Goal: Transaction & Acquisition: Purchase product/service

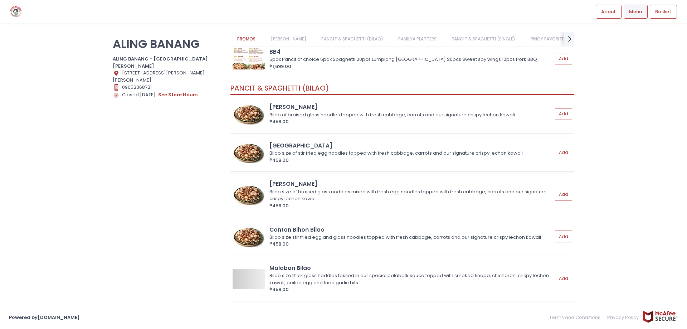
scroll to position [215, 0]
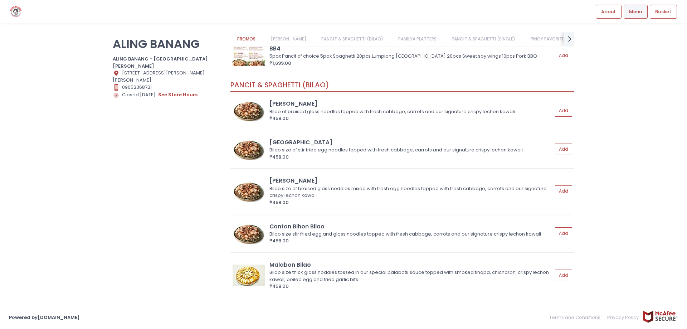
click at [254, 197] on img at bounding box center [249, 190] width 32 height 21
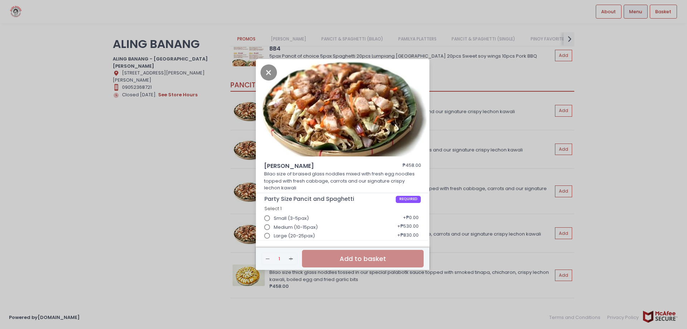
scroll to position [2, 0]
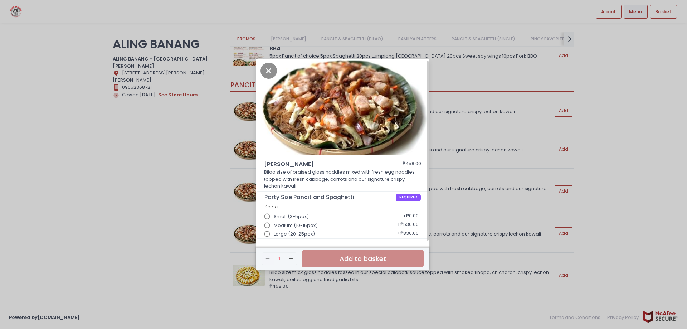
click at [266, 234] on input "Large (20-25pax)" at bounding box center [268, 234] width 14 height 14
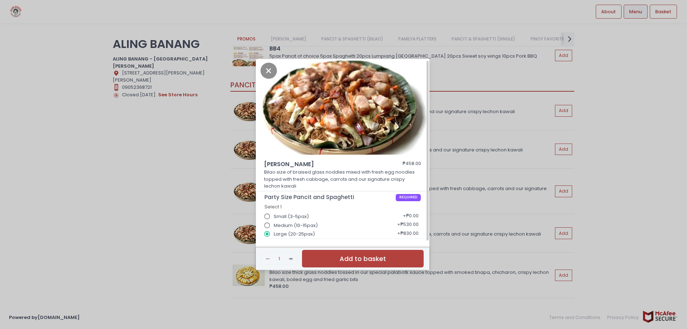
drag, startPoint x: 90, startPoint y: 53, endPoint x: 105, endPoint y: 44, distance: 16.5
click at [93, 52] on div "[PERSON_NAME] Bilao ₱458.00 Bilao size of braised glass noddles mixed with fres…" at bounding box center [343, 164] width 687 height 329
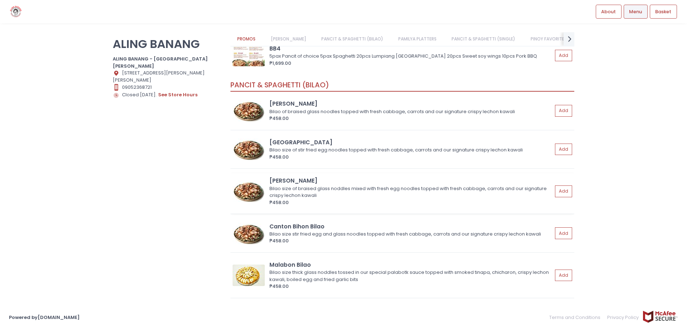
click at [261, 196] on img at bounding box center [249, 190] width 32 height 21
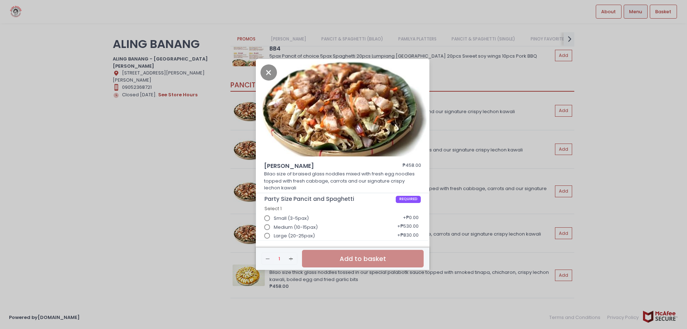
click at [487, 127] on div "[PERSON_NAME] Bilao ₱458.00 Bilao size of braised glass noddles mixed with fres…" at bounding box center [343, 164] width 687 height 329
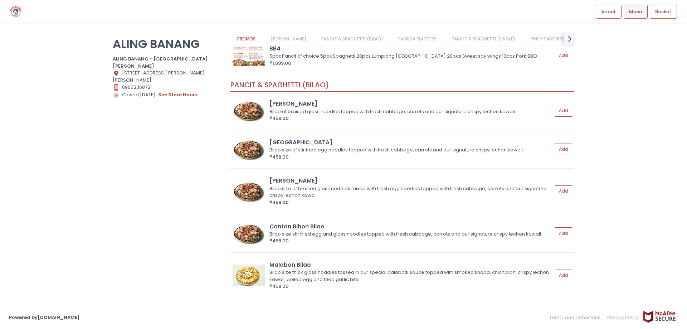
click at [258, 114] on img at bounding box center [249, 110] width 32 height 21
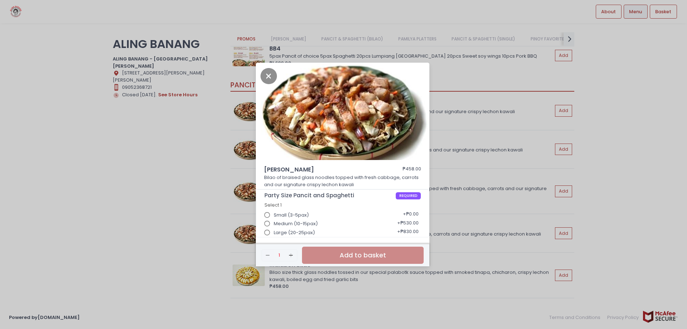
click at [435, 124] on div "Bihon Bilao ₱458.00 Bilao of braised glass noodles topped with fresh cabbage, c…" at bounding box center [343, 164] width 687 height 329
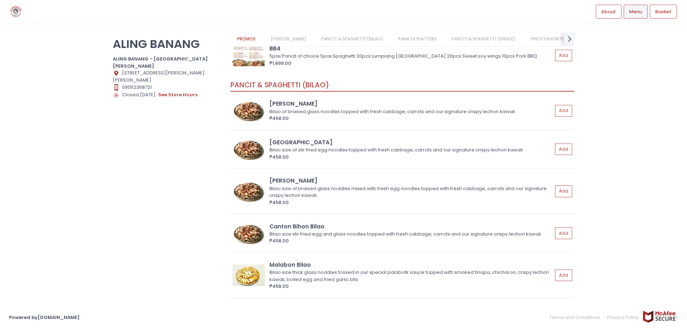
click at [251, 184] on img at bounding box center [249, 190] width 32 height 21
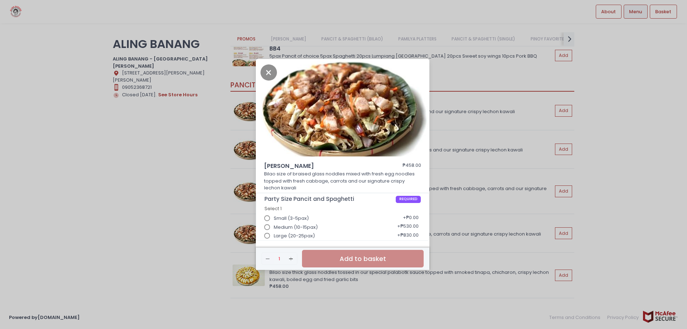
click at [268, 218] on input "Small (3-5pax)" at bounding box center [268, 219] width 14 height 14
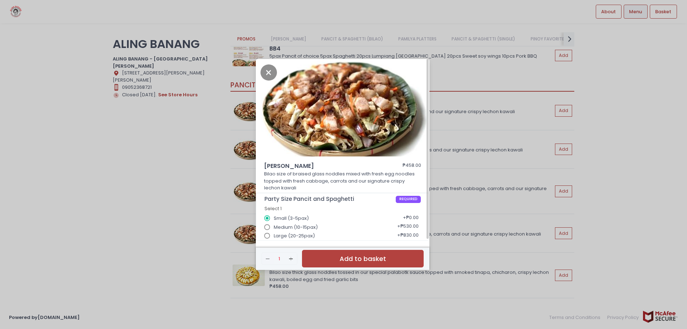
click at [268, 239] on input "Large (20-25pax)" at bounding box center [268, 236] width 14 height 14
radio input "true"
radio input "false"
click at [275, 73] on icon "Close" at bounding box center [269, 72] width 16 height 16
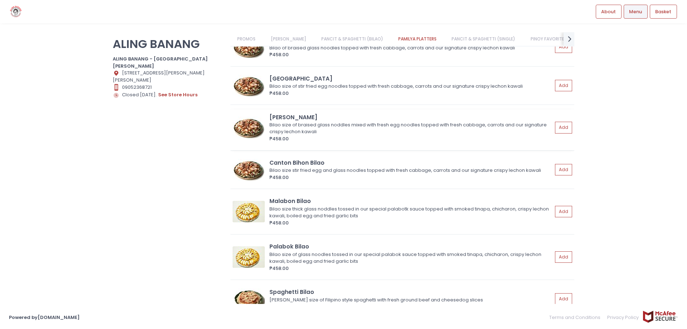
scroll to position [358, 0]
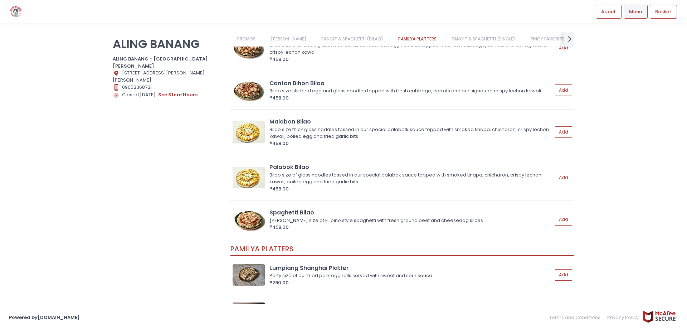
click at [249, 215] on img at bounding box center [249, 219] width 32 height 21
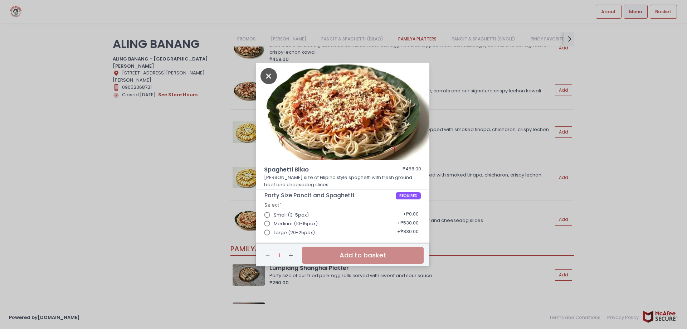
click at [270, 77] on icon "Close" at bounding box center [269, 76] width 16 height 16
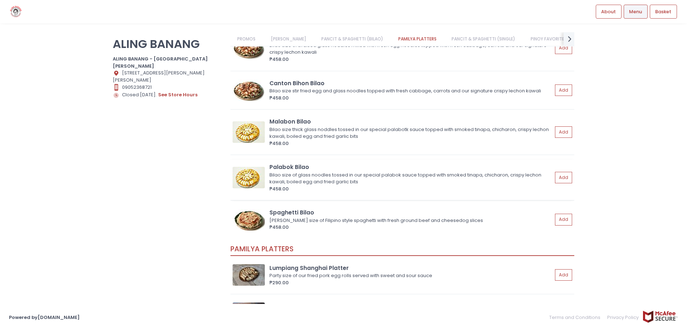
click at [259, 173] on img at bounding box center [249, 177] width 32 height 21
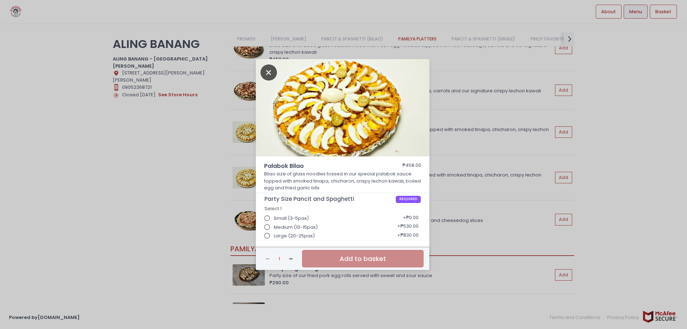
click at [267, 71] on icon "Close" at bounding box center [269, 72] width 16 height 16
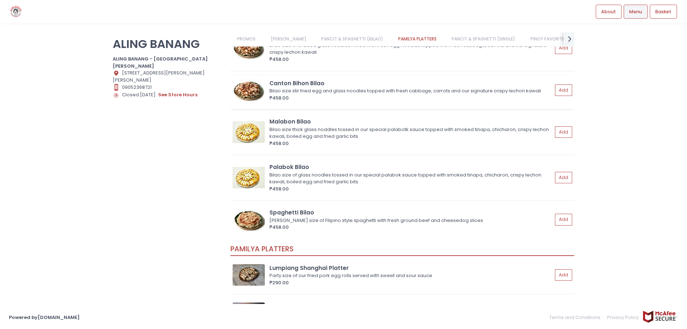
click at [253, 93] on img at bounding box center [249, 89] width 32 height 21
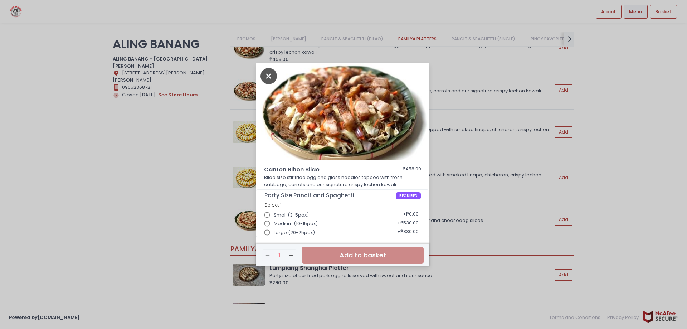
click at [265, 76] on icon "Close" at bounding box center [269, 76] width 16 height 16
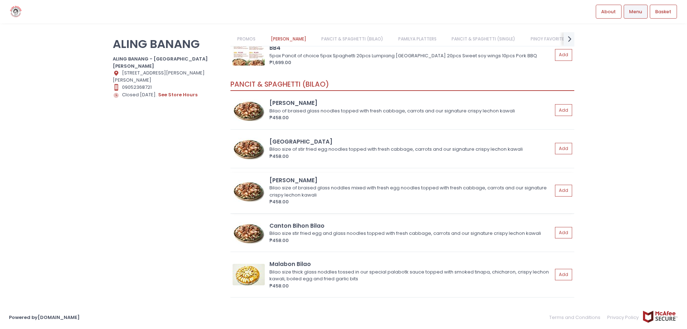
scroll to position [215, 0]
click at [248, 113] on img at bounding box center [249, 110] width 32 height 21
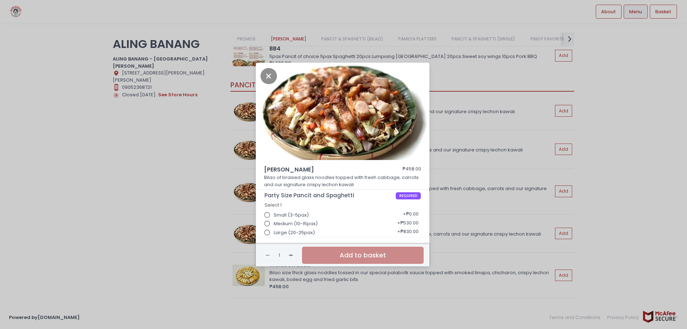
click at [270, 224] on input "Medium (10-15pax)" at bounding box center [268, 224] width 14 height 14
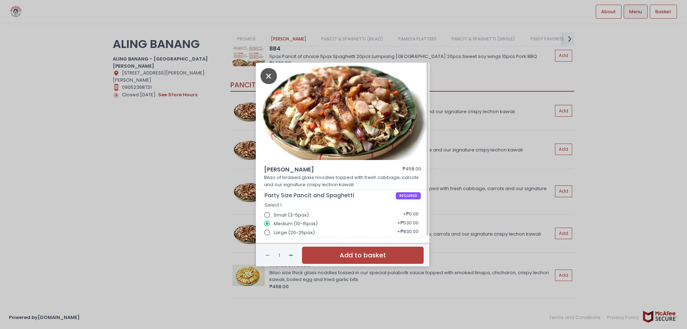
click at [268, 79] on icon "Close" at bounding box center [269, 76] width 16 height 16
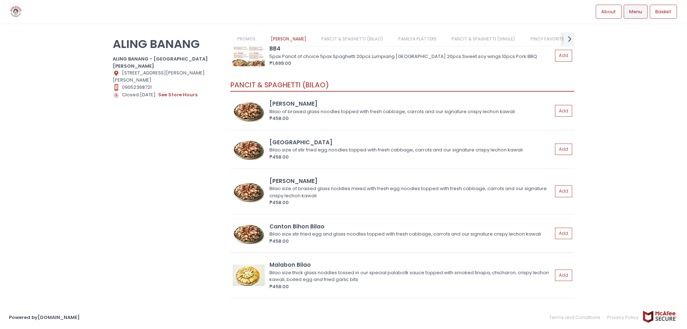
click at [249, 232] on img at bounding box center [249, 233] width 32 height 21
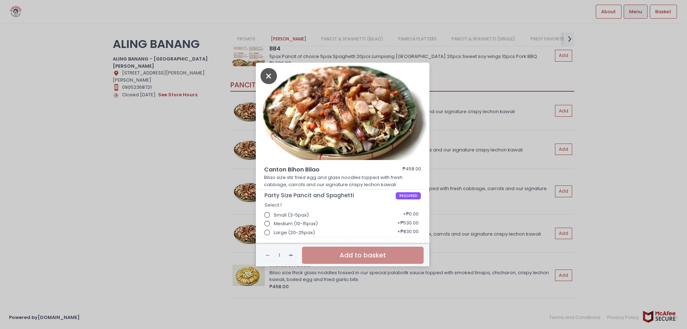
click at [270, 78] on icon "Close" at bounding box center [269, 76] width 16 height 16
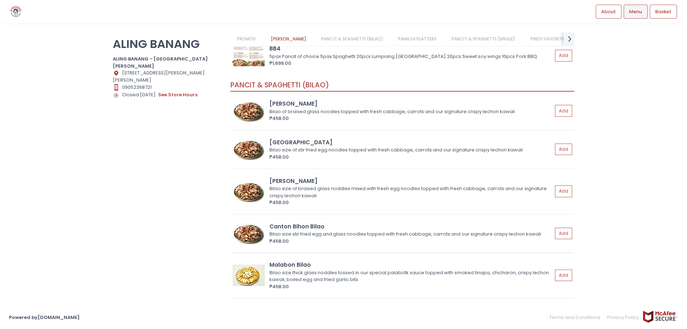
click at [254, 239] on img at bounding box center [249, 233] width 32 height 21
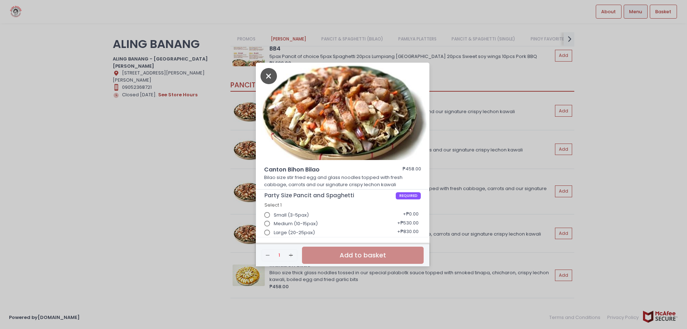
click at [274, 74] on icon "Close" at bounding box center [269, 76] width 16 height 16
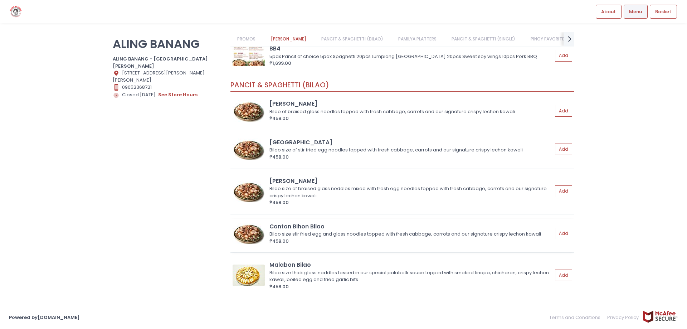
click at [244, 239] on img at bounding box center [249, 233] width 32 height 21
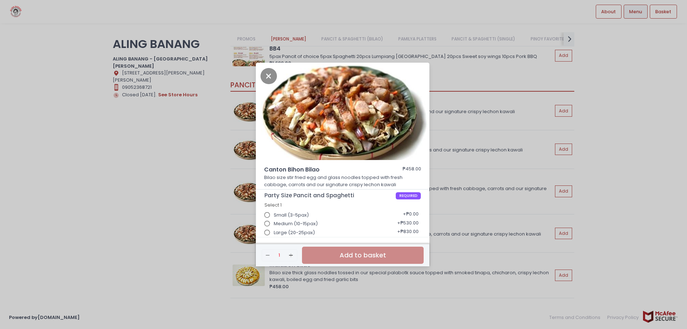
click at [265, 234] on input "Large (20-25pax)" at bounding box center [268, 233] width 14 height 14
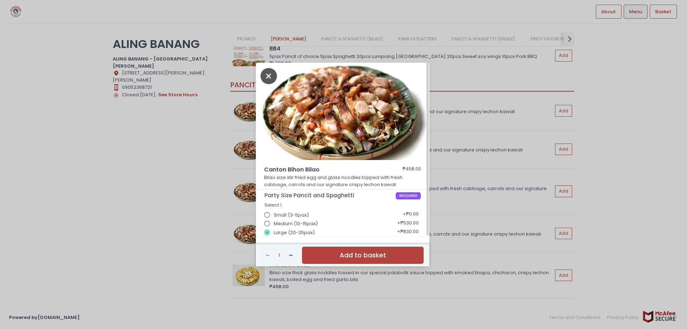
click at [270, 74] on icon "Close" at bounding box center [269, 76] width 16 height 16
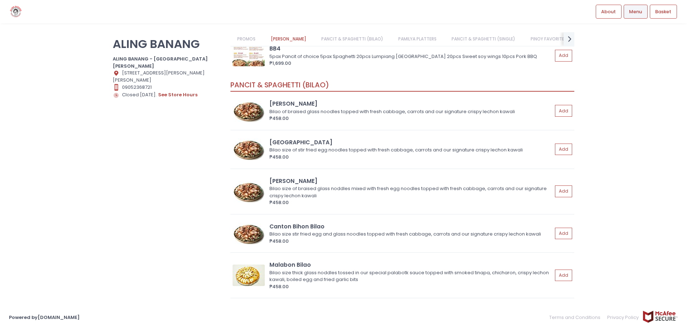
click at [259, 60] on img at bounding box center [249, 55] width 32 height 21
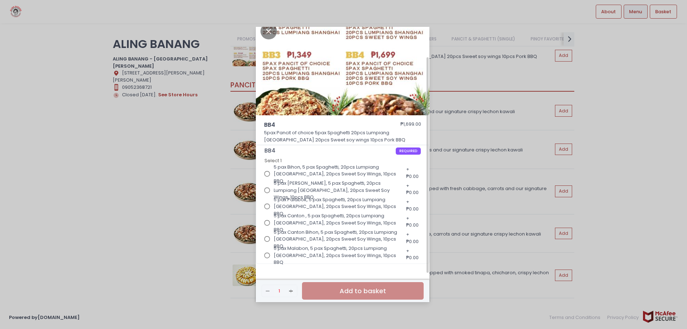
scroll to position [0, 0]
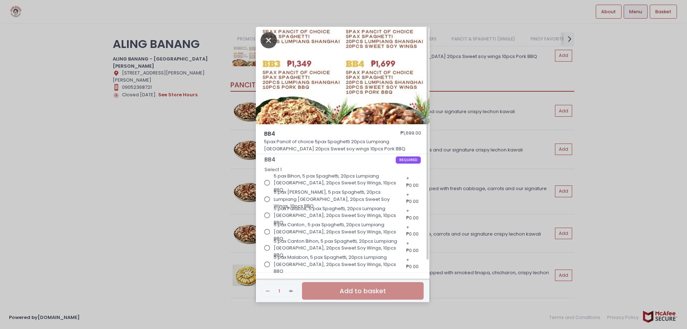
click at [272, 48] on icon "Close" at bounding box center [269, 40] width 16 height 16
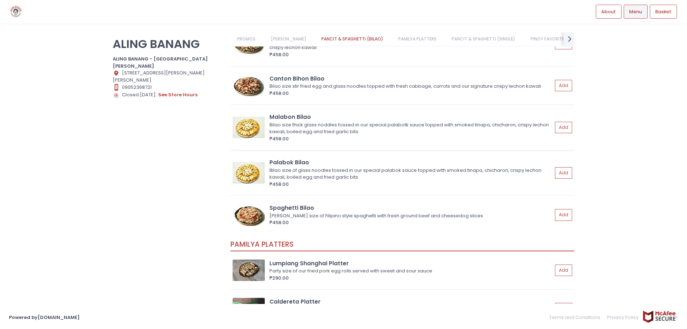
scroll to position [322, 0]
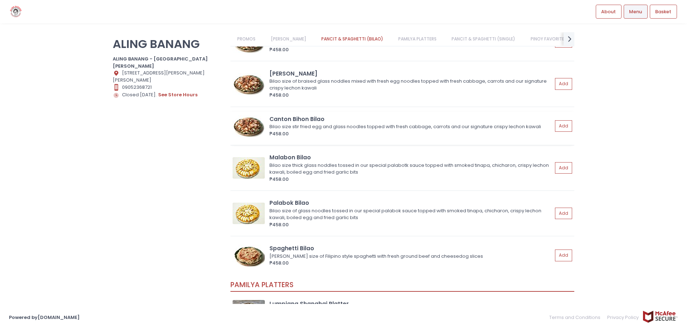
click at [252, 127] on img at bounding box center [249, 125] width 32 height 21
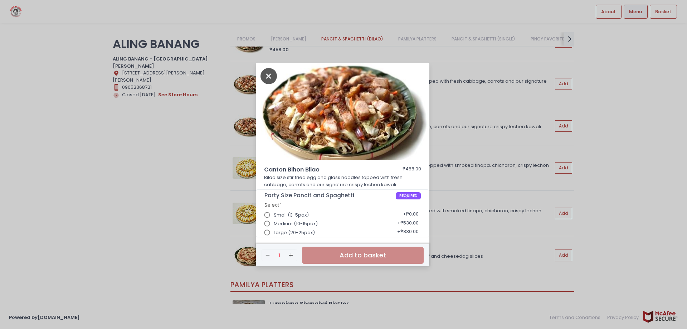
click at [270, 72] on icon "Close" at bounding box center [269, 76] width 16 height 16
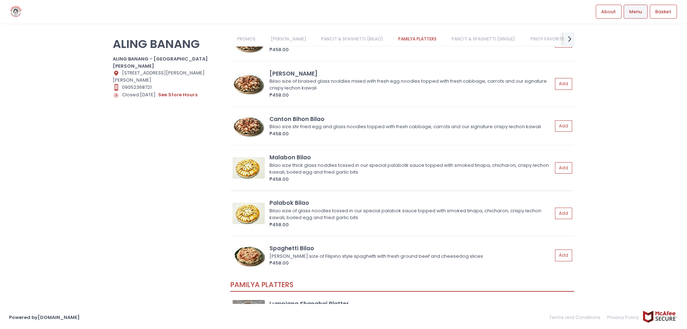
click at [250, 181] on div "Malabon Bilao Bilao size thick glass noddles tossed in our special palabotk sau…" at bounding box center [402, 167] width 339 height 29
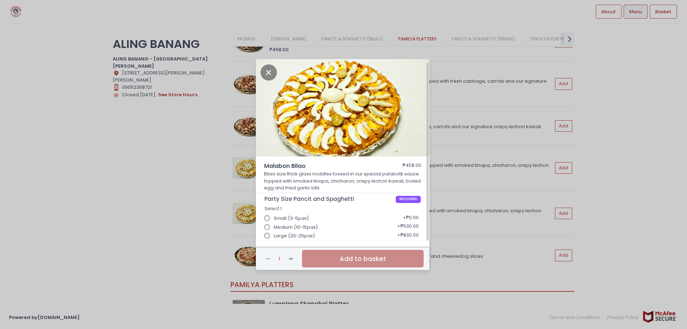
scroll to position [2, 0]
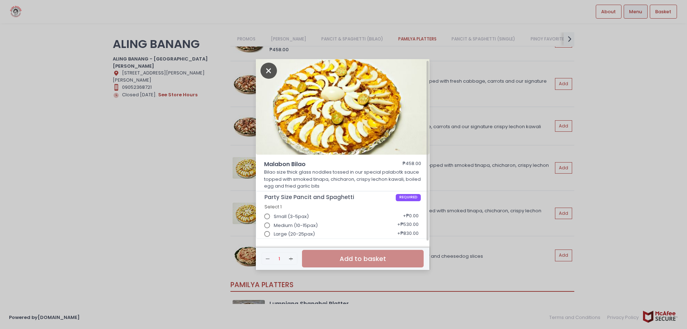
click at [264, 70] on icon "Close" at bounding box center [269, 71] width 16 height 16
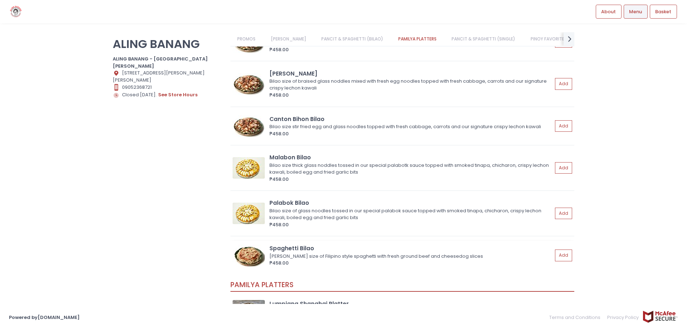
click at [267, 256] on div "Spaghetti [PERSON_NAME] size of Filipino style spaghetti with fresh ground beef…" at bounding box center [402, 255] width 339 height 22
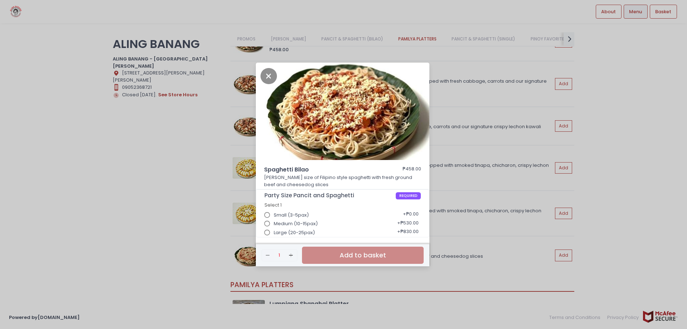
click at [268, 233] on input "Large (20-25pax)" at bounding box center [268, 233] width 14 height 14
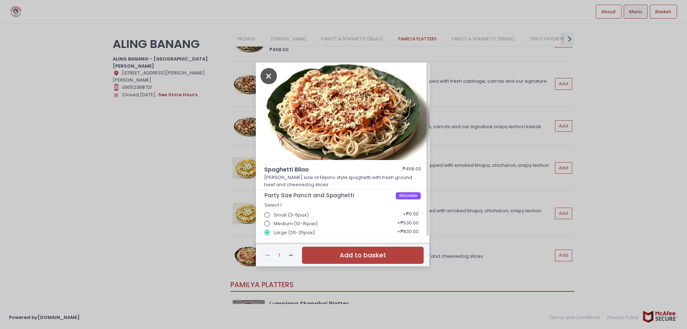
click at [271, 71] on icon "Close" at bounding box center [269, 76] width 16 height 16
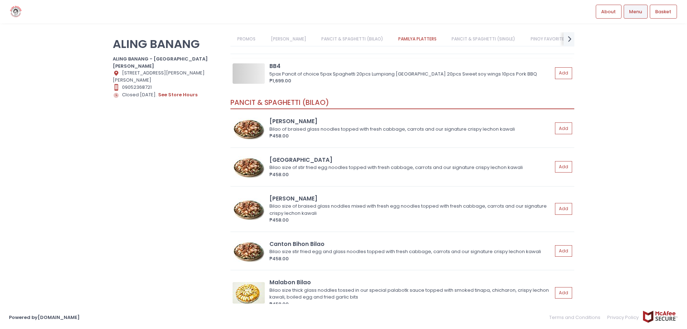
scroll to position [179, 0]
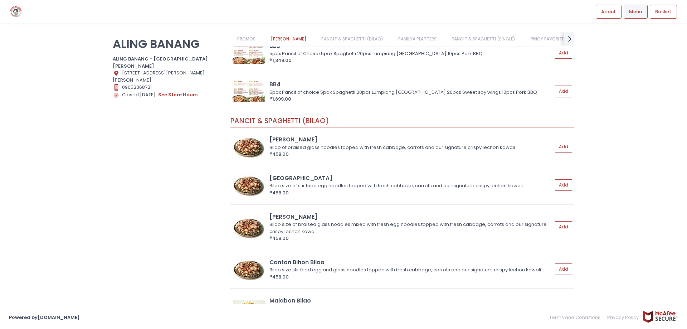
click at [347, 38] on link "PANCIT & SPAGHETTI (BILAO)" at bounding box center [352, 39] width 76 height 14
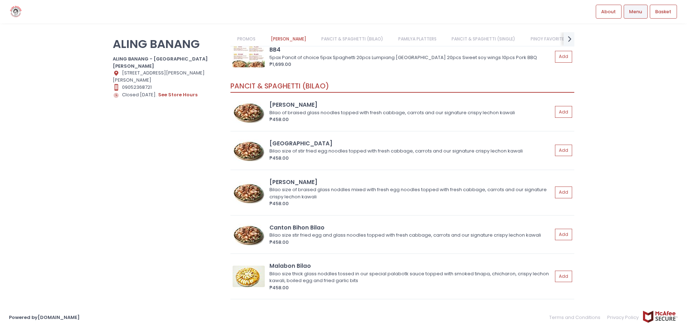
scroll to position [243, 0]
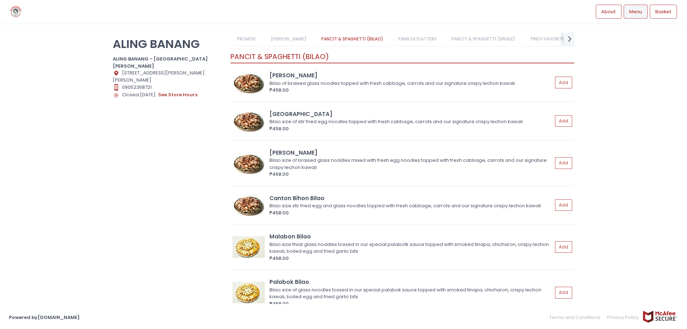
click at [416, 38] on link "PAMILYA PLATTERS" at bounding box center [418, 39] width 52 height 14
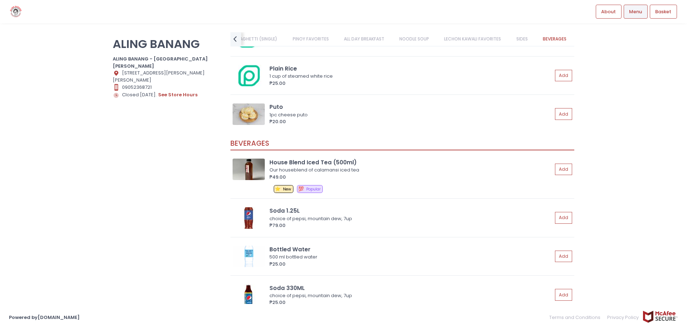
scroll to position [2691, 0]
